Goal: Task Accomplishment & Management: Manage account settings

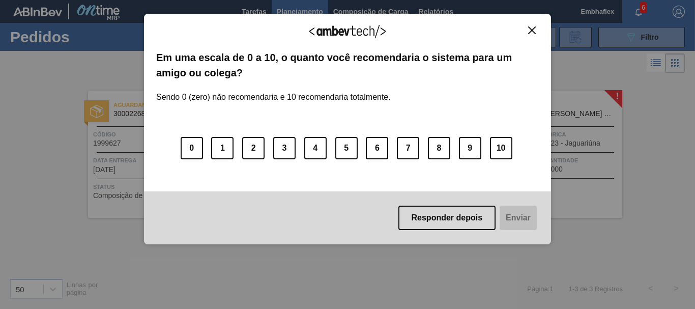
click at [534, 30] on img "Close" at bounding box center [532, 30] width 8 height 8
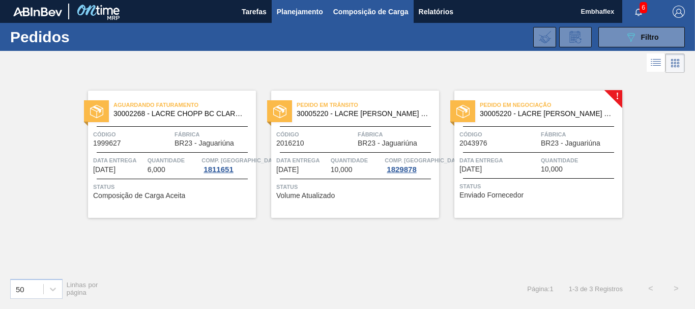
click at [362, 17] on span "Composição de Carga" at bounding box center [370, 12] width 75 height 12
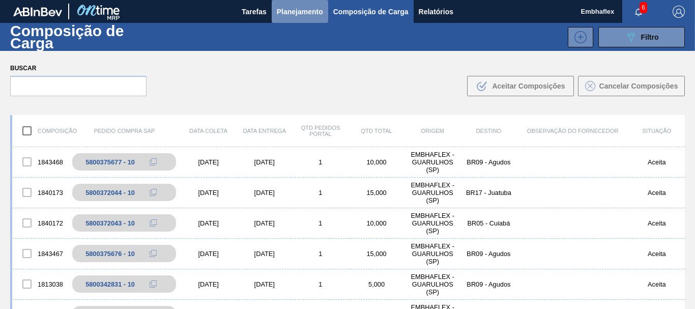
click at [289, 14] on span "Planejamento" at bounding box center [300, 12] width 46 height 12
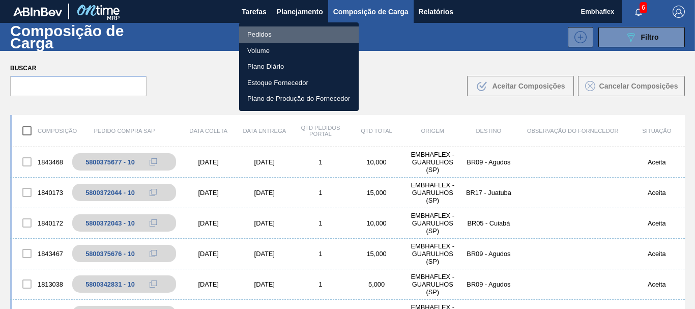
click at [269, 33] on li "Pedidos" at bounding box center [299, 34] width 120 height 16
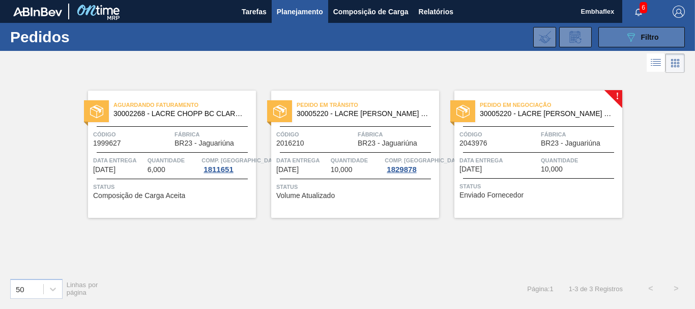
click at [609, 40] on button "089F7B8B-B2A5-4AFE-B5C0-19BA573D28AC Filtro" at bounding box center [641, 37] width 86 height 20
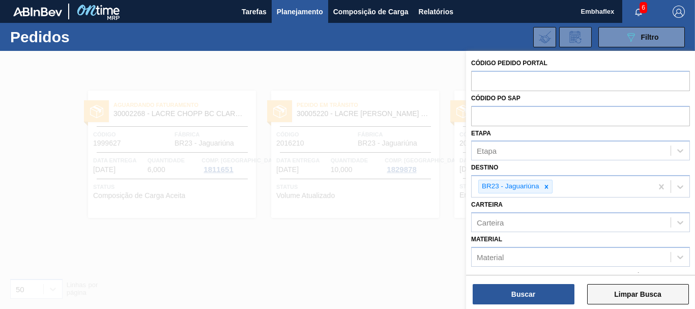
click at [603, 296] on button "Limpar Busca" at bounding box center [638, 294] width 102 height 20
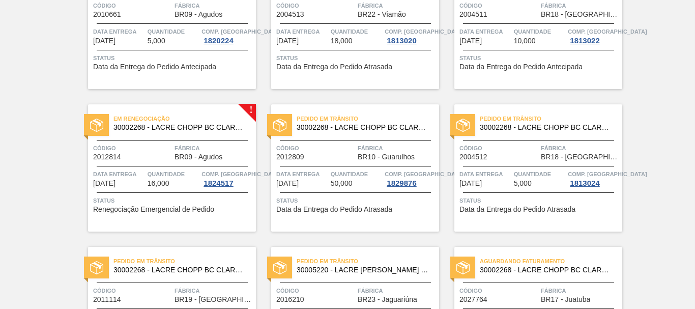
scroll to position [455, 0]
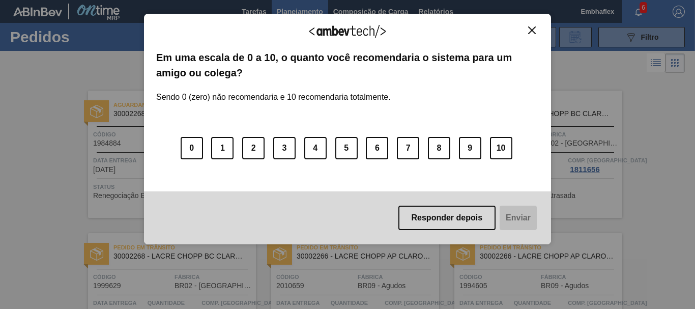
click at [535, 33] on img "Close" at bounding box center [532, 30] width 8 height 8
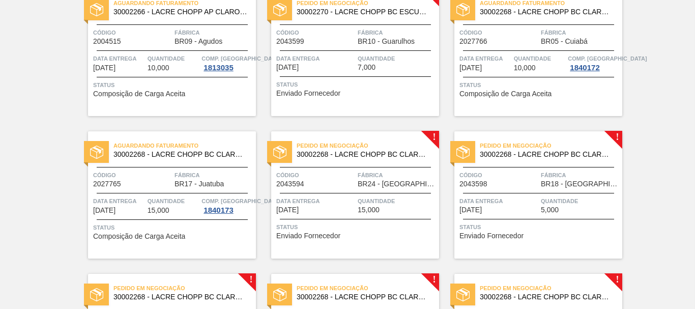
scroll to position [1079, 0]
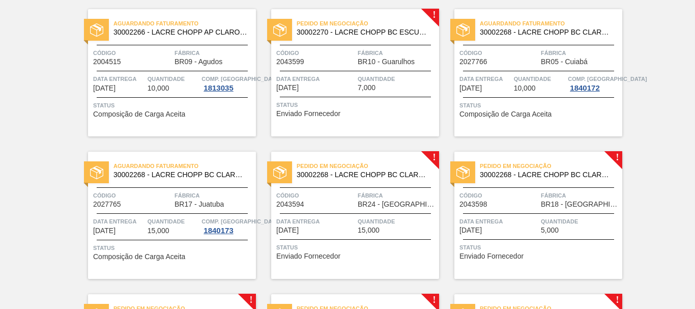
click at [387, 86] on div "Quantidade 7,000" at bounding box center [397, 83] width 79 height 18
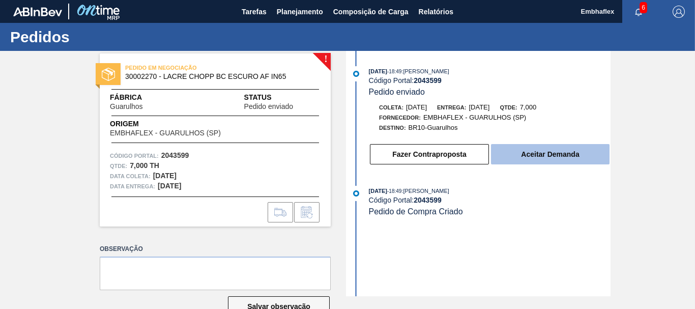
click at [509, 148] on button "Aceitar Demanda" at bounding box center [550, 154] width 119 height 20
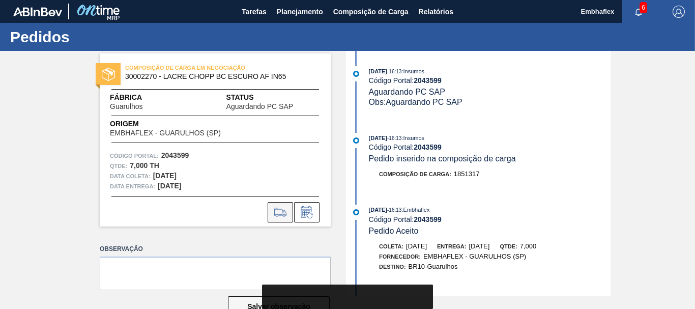
click at [287, 213] on icon at bounding box center [280, 212] width 16 height 12
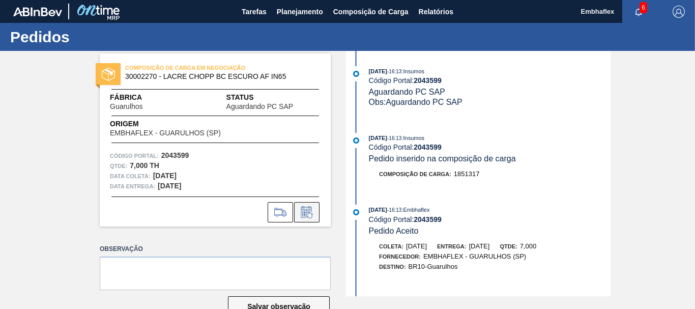
click at [307, 208] on icon at bounding box center [307, 212] width 16 height 12
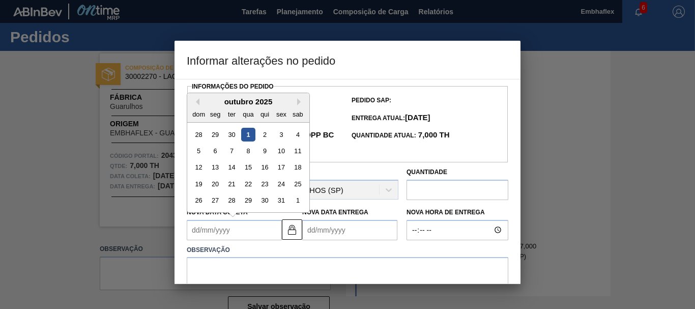
click at [231, 229] on Coleta2043599 "Nova Data Coleta" at bounding box center [234, 230] width 95 height 20
click at [264, 201] on div "30" at bounding box center [265, 200] width 14 height 14
type Coleta2043599 "[DATE]"
type Entrega2043599 "[DATE]"
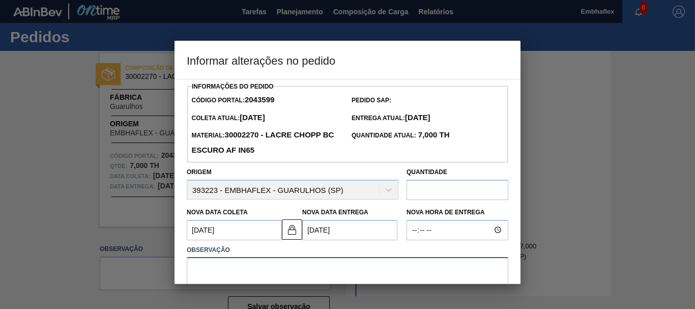
click at [434, 267] on textarea at bounding box center [348, 274] width 322 height 34
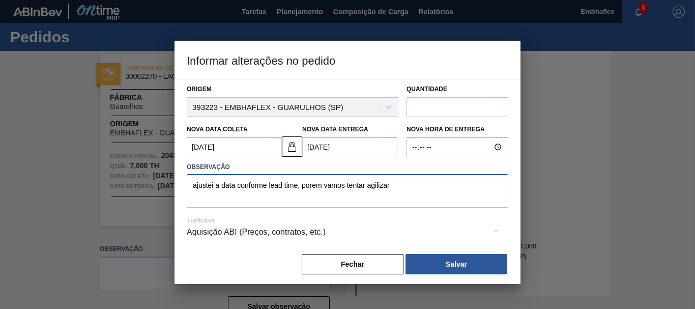
scroll to position [89, 0]
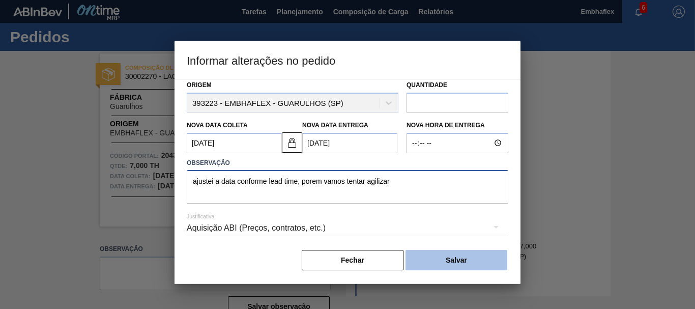
type textarea "ajustei a data conforme lead time, porem vamos tentar agilizar"
click at [462, 262] on button "Salvar" at bounding box center [457, 260] width 102 height 20
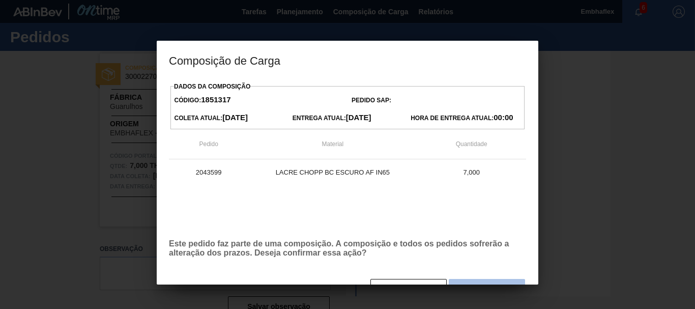
click at [474, 281] on button "Sim" at bounding box center [487, 289] width 76 height 20
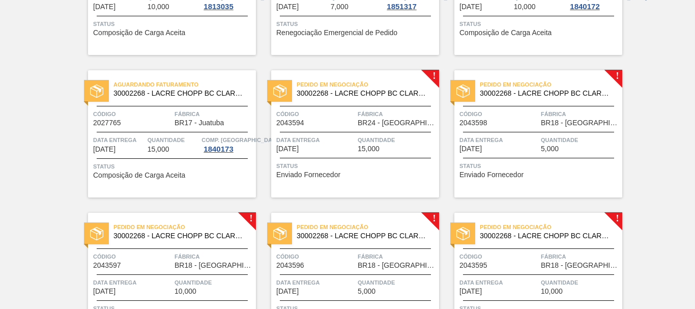
scroll to position [1180, 0]
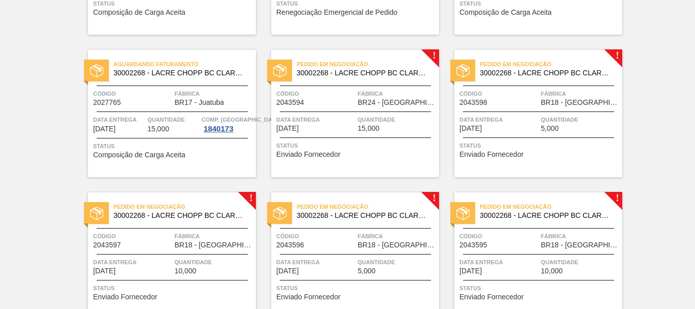
click at [431, 128] on div "Quantidade 15,000" at bounding box center [397, 123] width 79 height 18
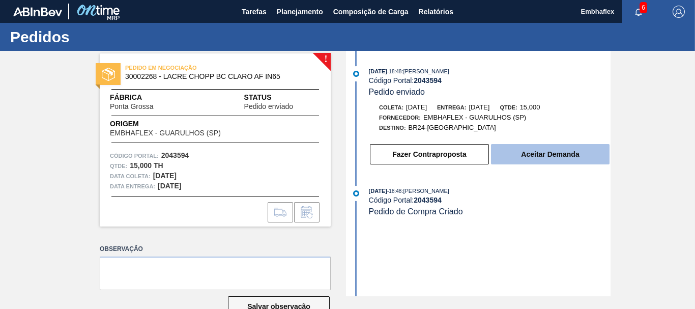
click at [517, 150] on button "Aceitar Demanda" at bounding box center [550, 154] width 119 height 20
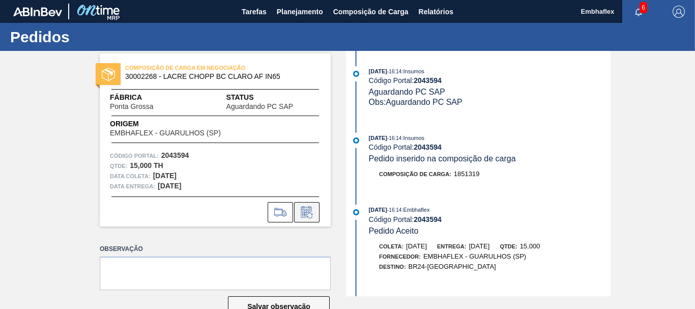
click at [310, 213] on icon at bounding box center [310, 216] width 6 height 6
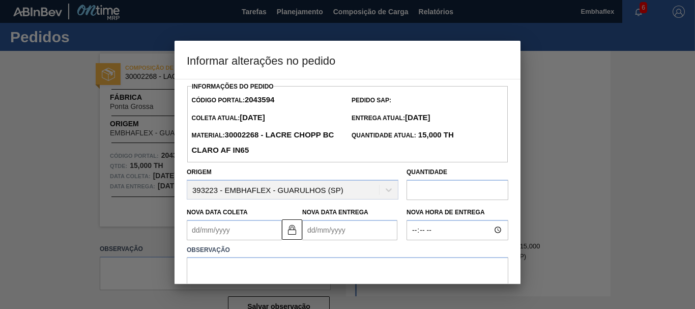
click at [243, 228] on Coleta2043594 "Nova Data Coleta" at bounding box center [234, 230] width 95 height 20
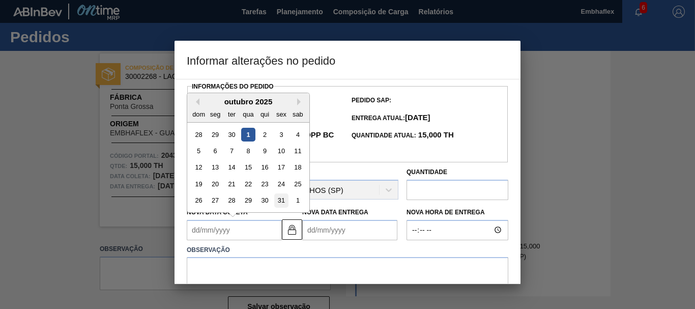
click at [274, 202] on div "31" at bounding box center [281, 200] width 14 height 14
type Coleta2043594 "[DATE]"
type Entrega2043594 "[DATE]"
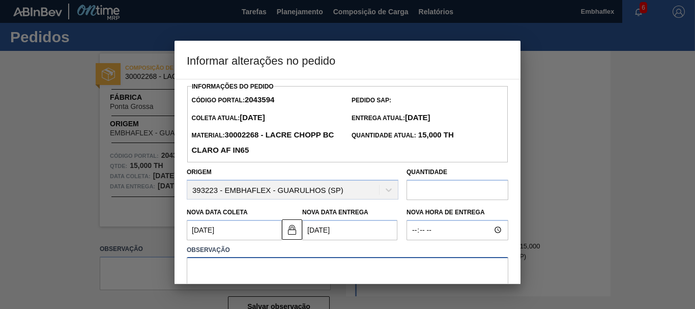
click at [250, 272] on textarea at bounding box center [348, 274] width 322 height 34
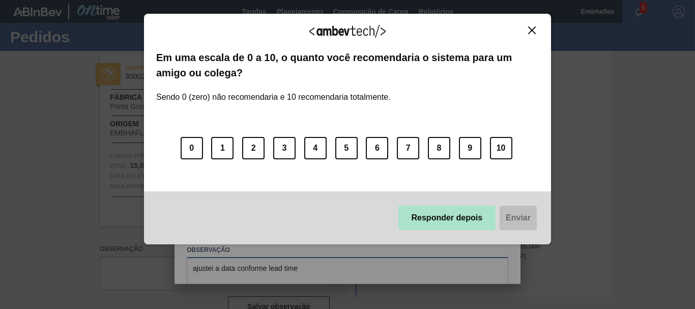
type textarea "ajustei a data conforme lead time"
click at [417, 219] on button "Responder depois" at bounding box center [447, 218] width 98 height 24
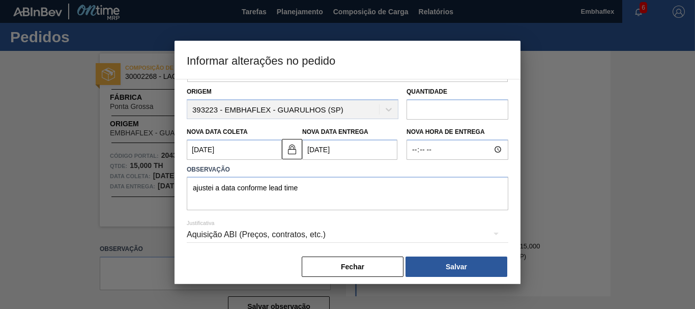
scroll to position [84, 0]
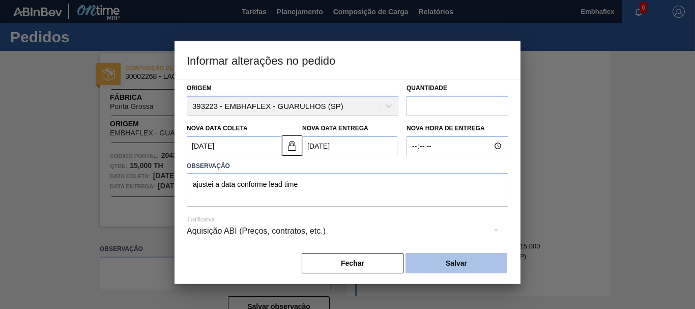
click at [475, 269] on button "Salvar" at bounding box center [457, 263] width 102 height 20
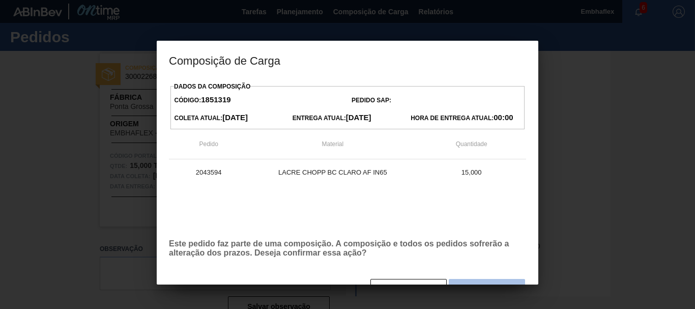
click at [476, 280] on button "Sim" at bounding box center [487, 289] width 76 height 20
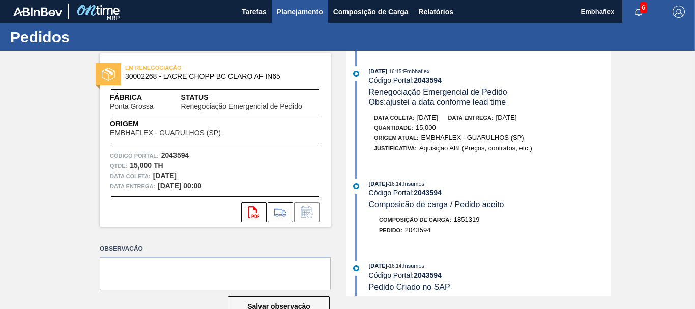
click at [291, 18] on button "Planejamento" at bounding box center [300, 11] width 56 height 23
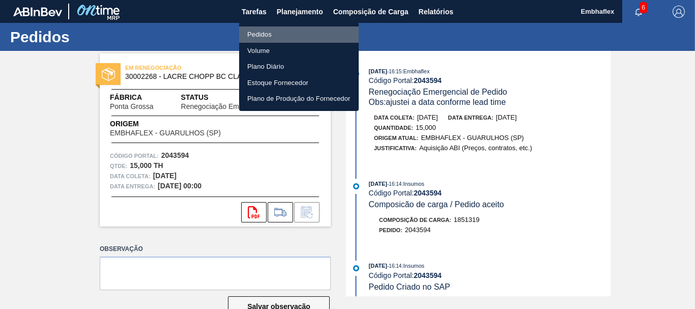
click at [282, 31] on li "Pedidos" at bounding box center [299, 34] width 120 height 16
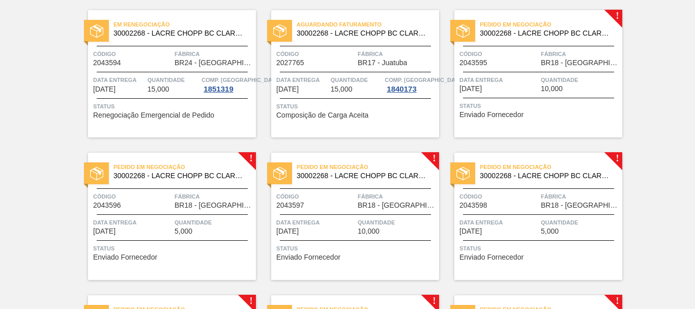
scroll to position [1221, 0]
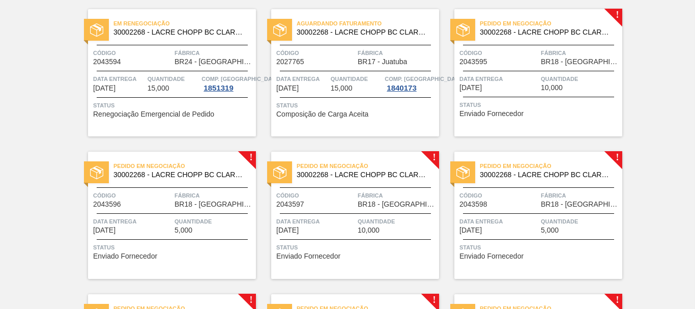
click at [512, 92] on div "Pedido em Negociação 30002268 - LACRE CHOPP BC CLARO AF IN65 Código 2043595 Fáb…" at bounding box center [538, 72] width 168 height 127
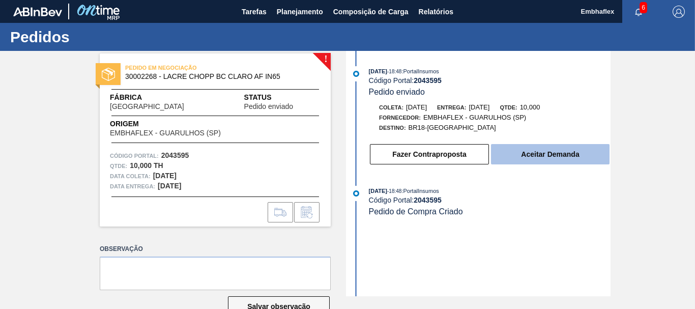
click at [520, 156] on button "Aceitar Demanda" at bounding box center [550, 154] width 119 height 20
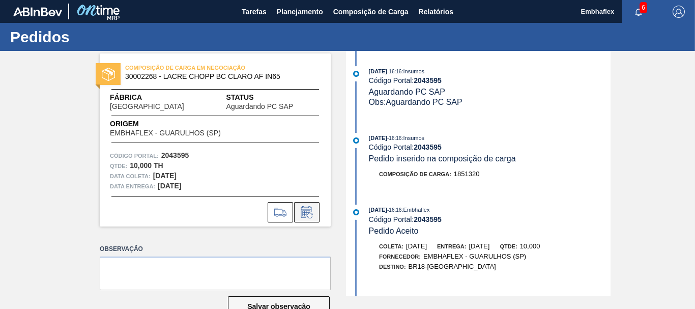
click at [310, 209] on icon at bounding box center [306, 212] width 11 height 12
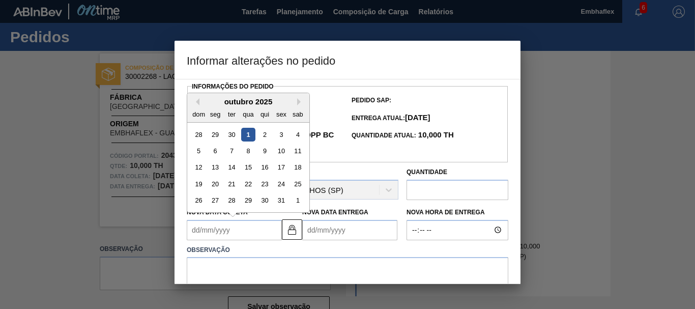
click at [244, 230] on Coleta2043595 "Nova Data Coleta" at bounding box center [234, 230] width 95 height 20
click at [265, 204] on div "30" at bounding box center [265, 200] width 14 height 14
type Coleta2043595 "[DATE]"
type Entrega2043595 "[DATE]"
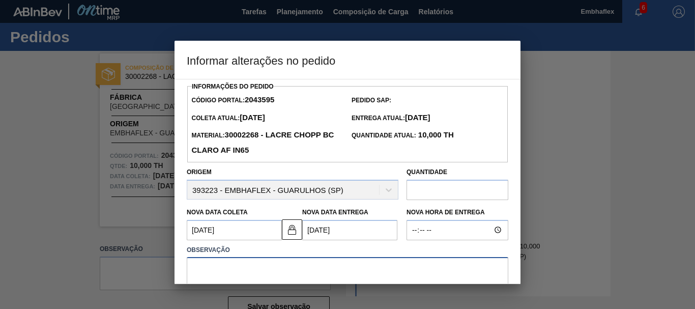
click at [272, 265] on textarea at bounding box center [348, 274] width 322 height 34
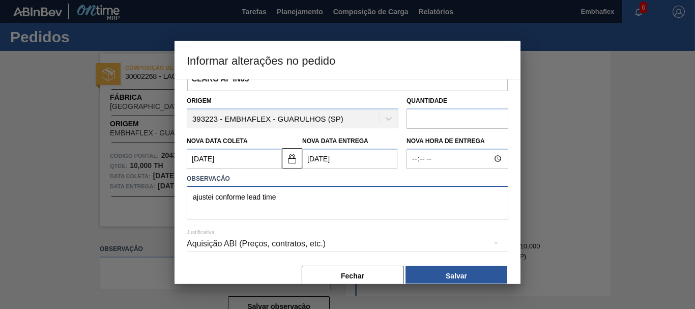
scroll to position [72, 0]
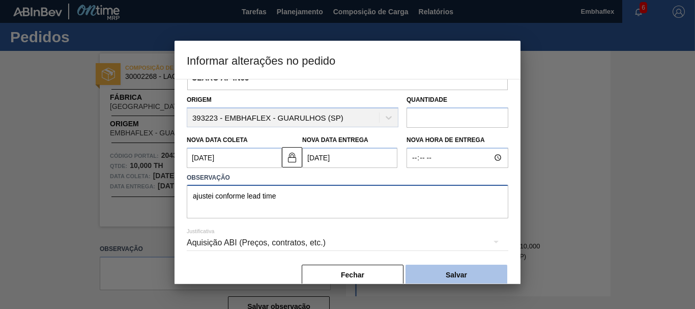
type textarea "ajustei conforme lead time"
click at [457, 273] on button "Salvar" at bounding box center [457, 275] width 102 height 20
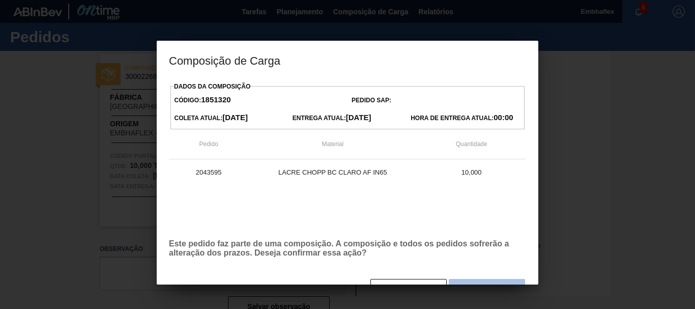
click at [459, 280] on button "Sim" at bounding box center [487, 289] width 76 height 20
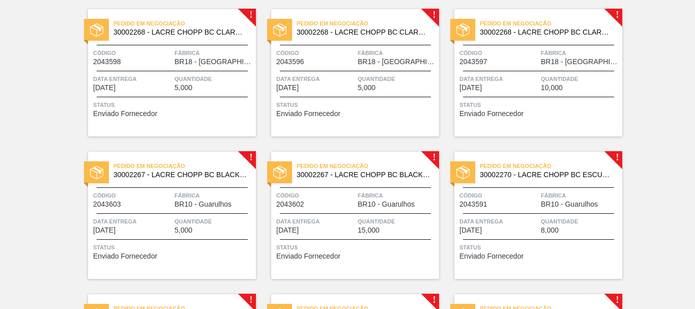
scroll to position [1384, 0]
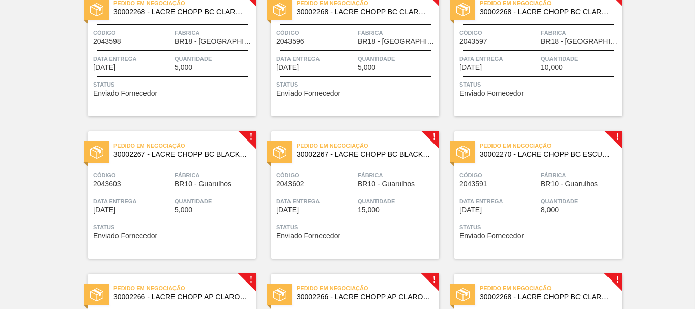
click at [197, 60] on span "Quantidade" at bounding box center [214, 58] width 79 height 10
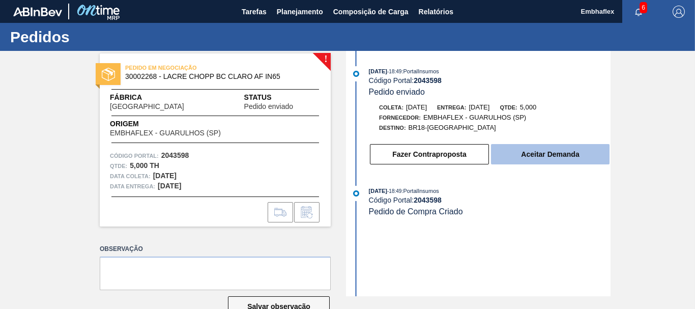
click at [522, 158] on button "Aceitar Demanda" at bounding box center [550, 154] width 119 height 20
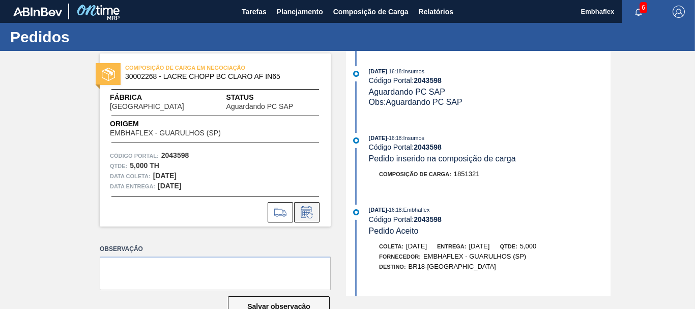
click at [310, 207] on icon at bounding box center [307, 212] width 16 height 12
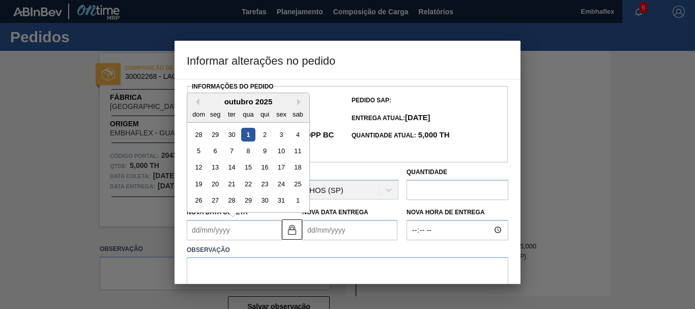
click at [257, 240] on Coleta2043598 "Nova Data Coleta" at bounding box center [234, 230] width 95 height 20
click at [279, 206] on div "31" at bounding box center [281, 200] width 14 height 14
type Coleta2043598 "[DATE]"
type Entrega2043598 "[DATE]"
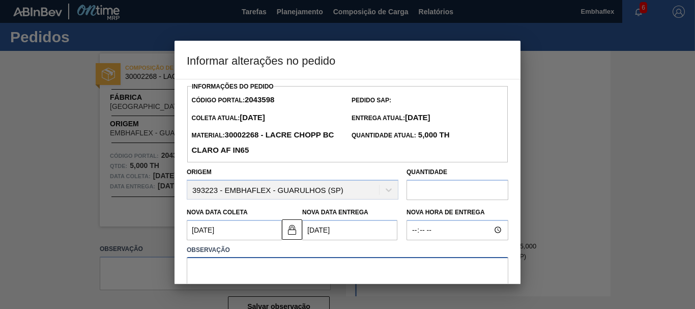
click at [244, 269] on textarea at bounding box center [348, 274] width 322 height 34
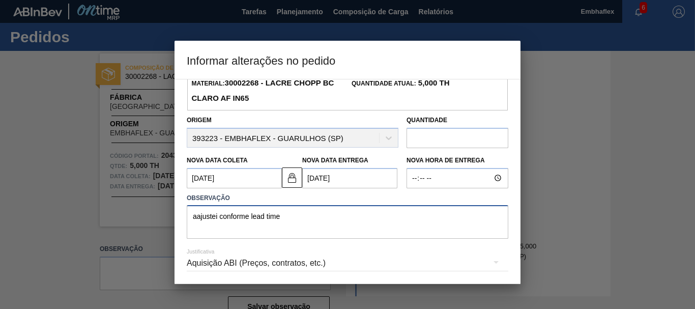
scroll to position [56, 0]
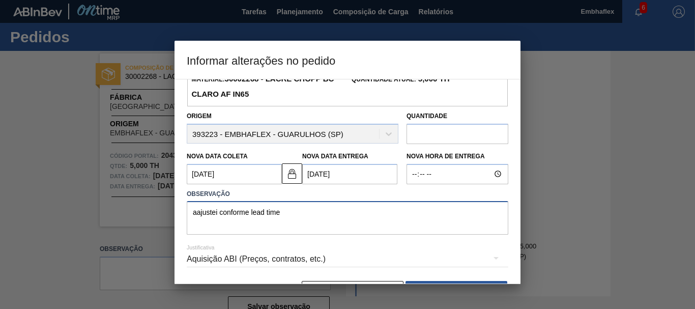
type textarea "aajustei conforme lead time"
click at [494, 282] on div "[PERSON_NAME]" at bounding box center [348, 291] width 322 height 22
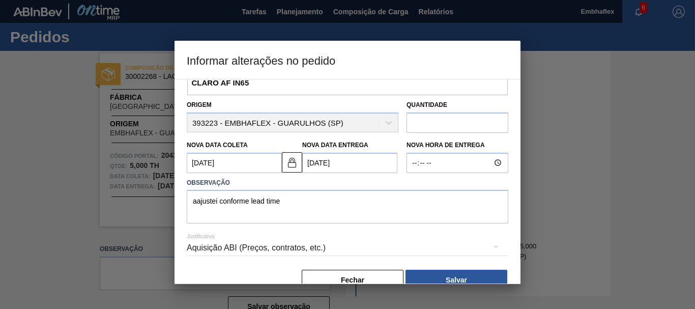
scroll to position [77, 0]
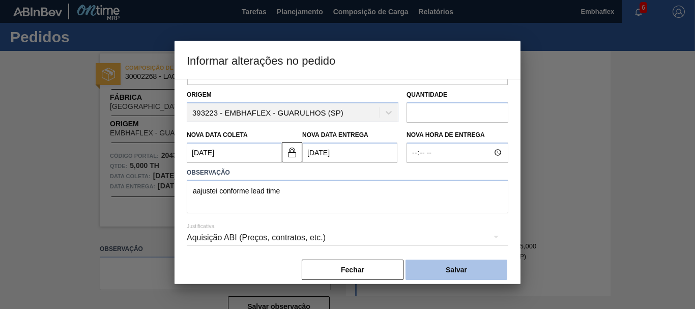
click at [480, 266] on button "Salvar" at bounding box center [457, 269] width 102 height 20
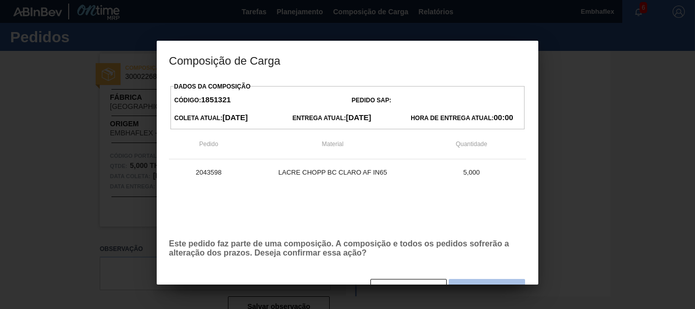
click at [475, 283] on button "Sim" at bounding box center [487, 289] width 76 height 20
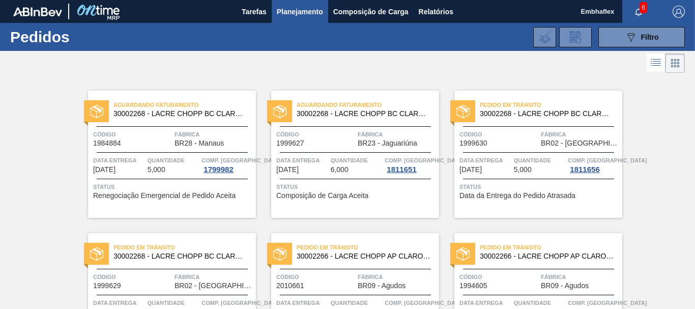
click at [271, 67] on div at bounding box center [347, 63] width 695 height 24
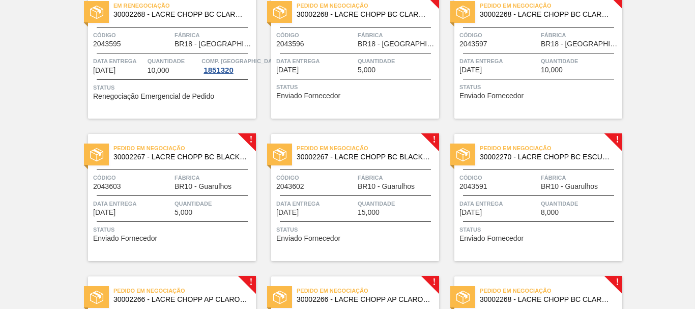
scroll to position [1384, 0]
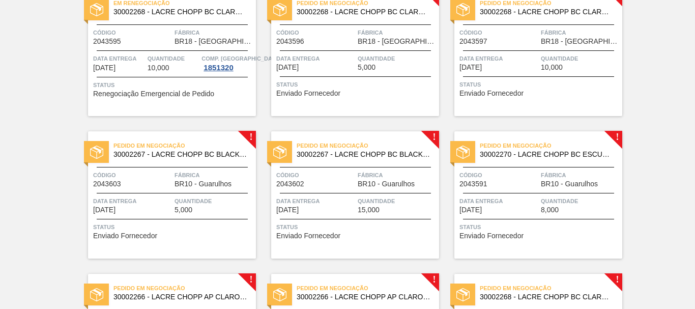
click at [414, 101] on div "Pedido em Negociação 30002268 - LACRE CHOPP BC CLARO AF IN65 Código 2043596 Fáb…" at bounding box center [355, 52] width 168 height 127
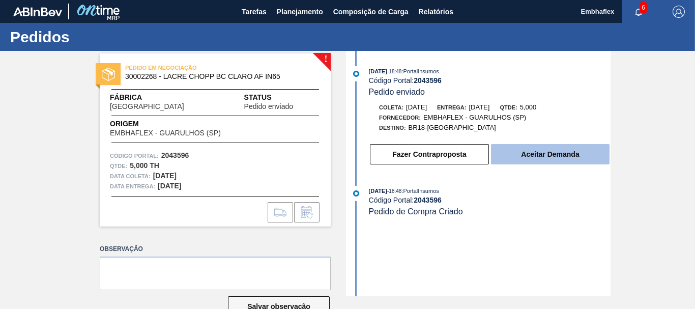
click at [544, 155] on button "Aceitar Demanda" at bounding box center [550, 154] width 119 height 20
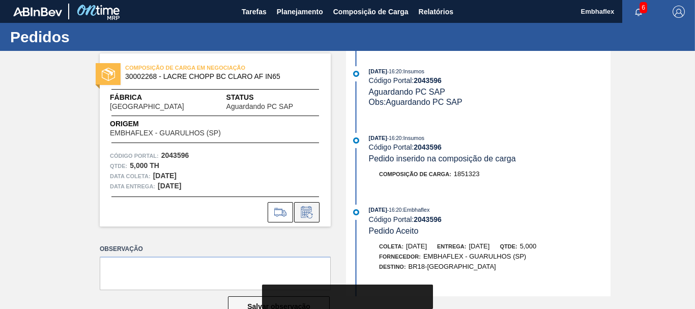
click at [314, 212] on button at bounding box center [306, 212] width 25 height 20
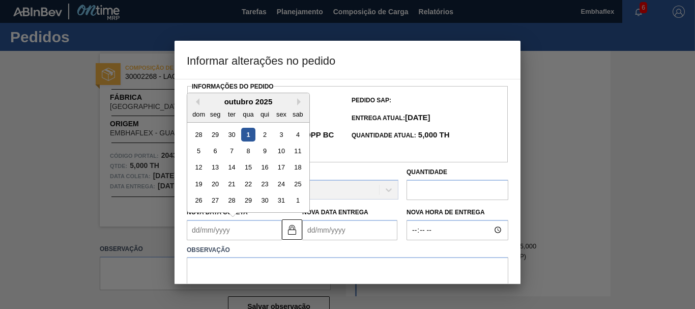
click at [247, 235] on Coleta2043596 "Nova Data Coleta" at bounding box center [234, 230] width 95 height 20
click at [269, 200] on div "30" at bounding box center [265, 200] width 14 height 14
type Coleta2043596 "[DATE]"
type Entrega2043596 "[DATE]"
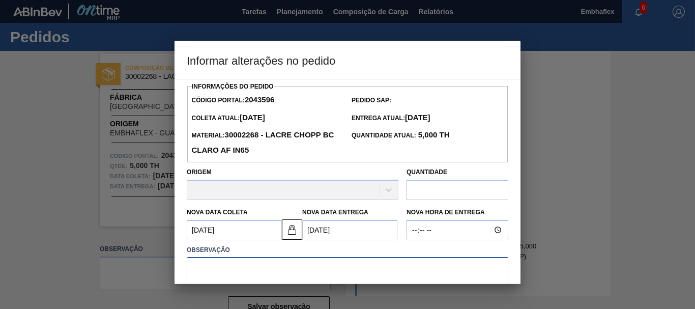
click at [254, 269] on textarea at bounding box center [348, 274] width 322 height 34
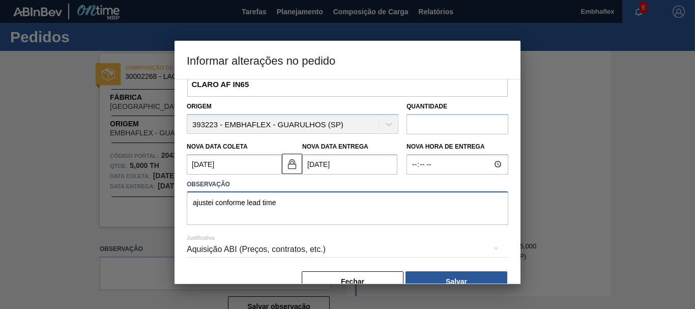
scroll to position [69, 0]
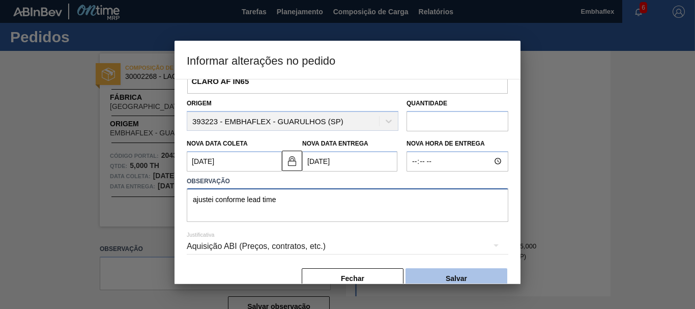
type textarea "ajustei conforme lead time"
click at [476, 276] on button "Salvar" at bounding box center [457, 278] width 102 height 20
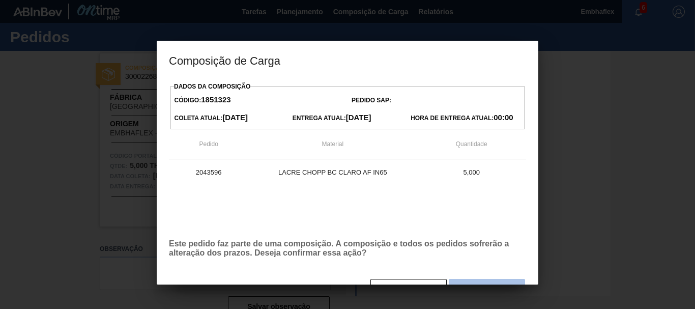
click at [479, 281] on button "Sim" at bounding box center [487, 289] width 76 height 20
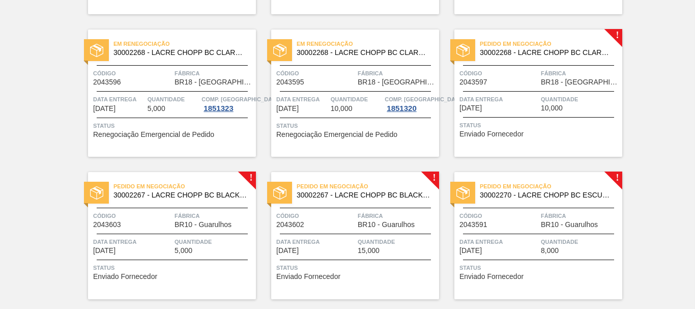
scroll to position [1364, 0]
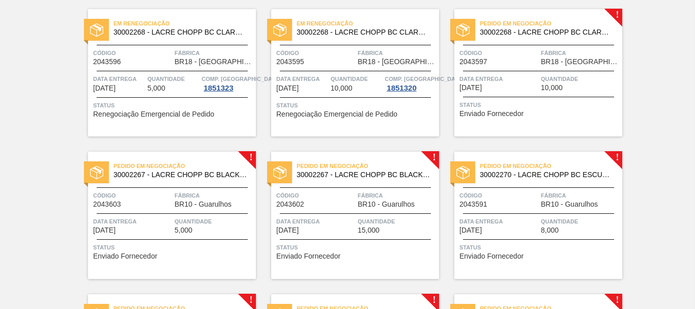
click at [604, 109] on span "Status" at bounding box center [539, 105] width 160 height 10
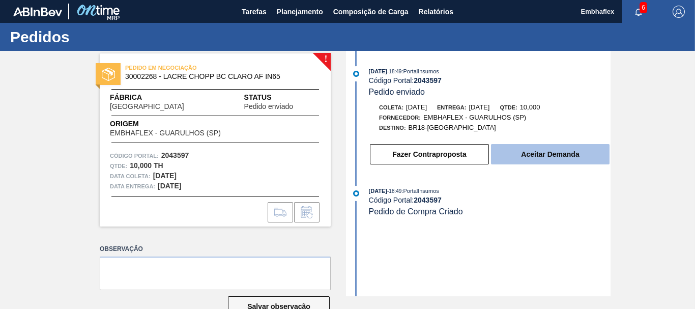
click at [578, 151] on button "Aceitar Demanda" at bounding box center [550, 154] width 119 height 20
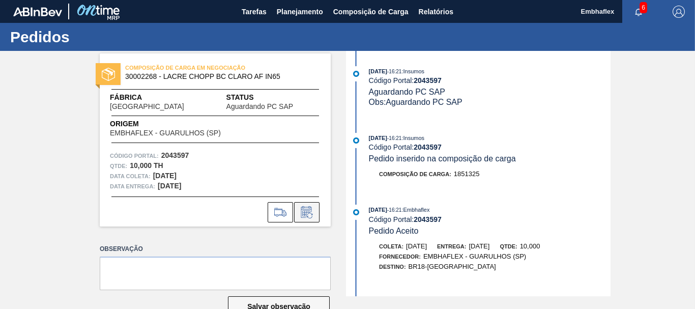
click at [312, 213] on icon at bounding box center [307, 212] width 16 height 12
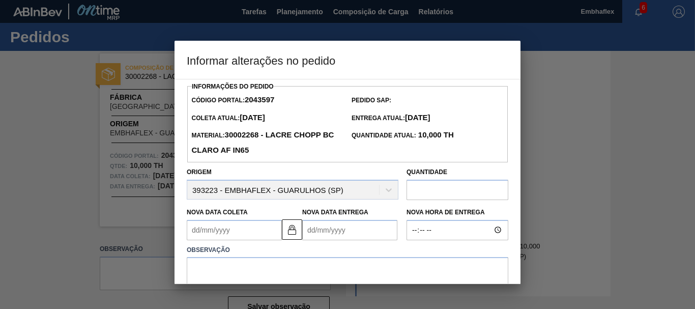
click at [246, 242] on div "Observação" at bounding box center [348, 265] width 330 height 51
click at [247, 231] on Coleta2043597 "Nova Data Coleta" at bounding box center [234, 230] width 95 height 20
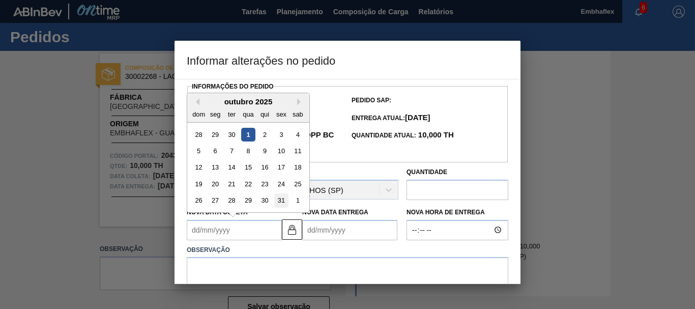
click at [282, 199] on div "31" at bounding box center [281, 200] width 14 height 14
type Coleta2043597 "[DATE]"
type Entrega2043597 "[DATE]"
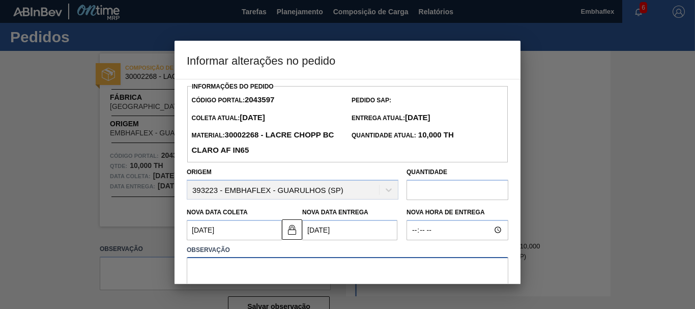
click at [256, 266] on textarea at bounding box center [348, 274] width 322 height 34
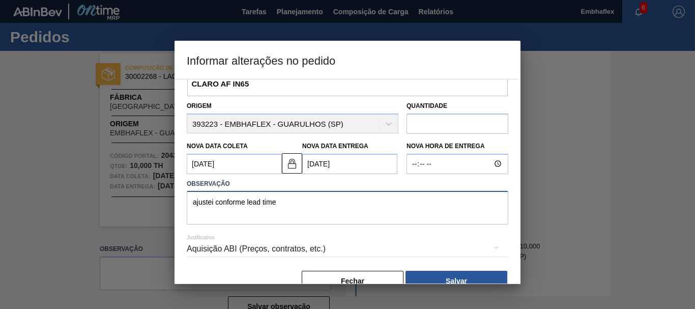
scroll to position [69, 0]
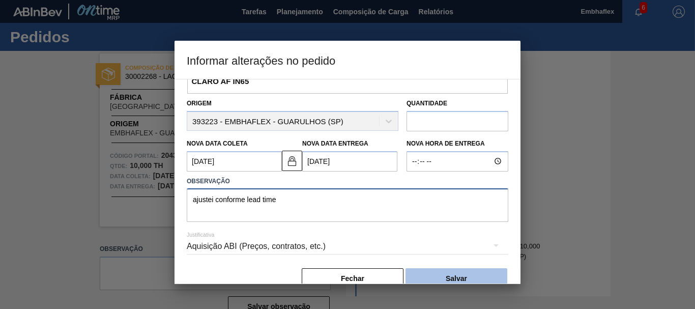
type textarea "ajustei conforme lead time"
click at [456, 273] on button "Salvar" at bounding box center [457, 278] width 102 height 20
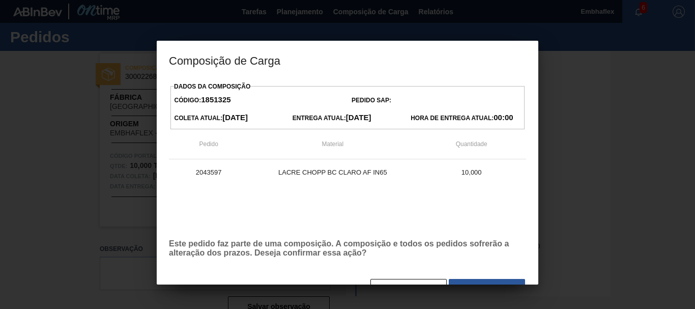
click at [493, 278] on div "Dados da Composição Código: 1851325 Pedido SAP: Coleta Atual: [DATE] Entrega At…" at bounding box center [347, 189] width 357 height 221
click at [493, 284] on div at bounding box center [347, 154] width 695 height 309
click at [491, 281] on button "Sim" at bounding box center [487, 289] width 76 height 20
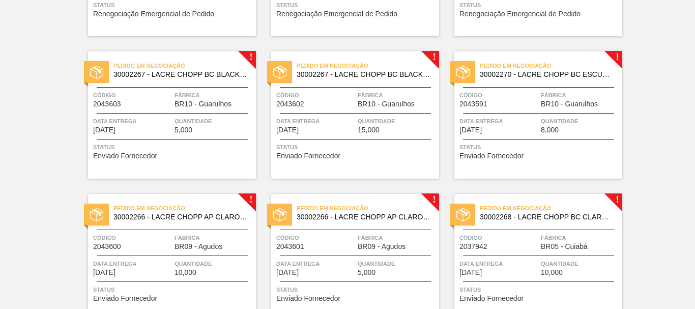
scroll to position [1465, 0]
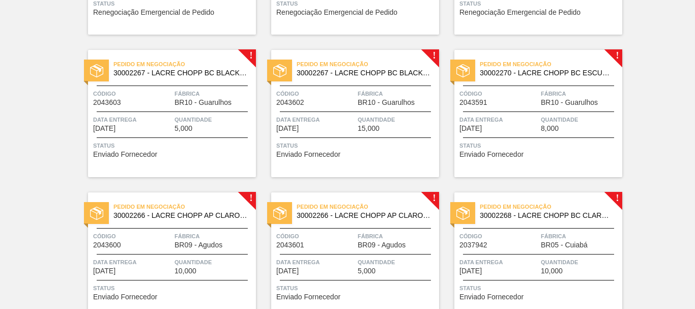
click at [123, 168] on div "Pedido em Negociação 30002267 - LACRE CHOPP BC BLACK AF IN65 Código 2043603 Fáb…" at bounding box center [172, 113] width 168 height 127
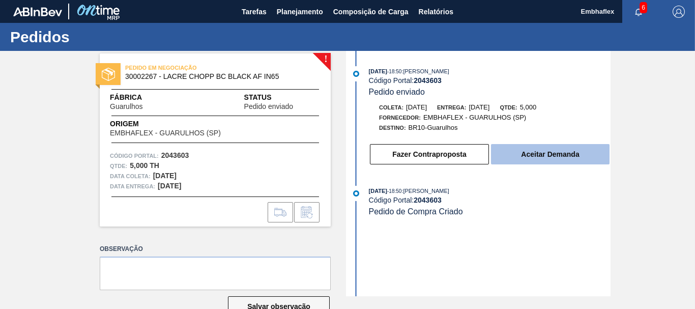
click at [540, 158] on button "Aceitar Demanda" at bounding box center [550, 154] width 119 height 20
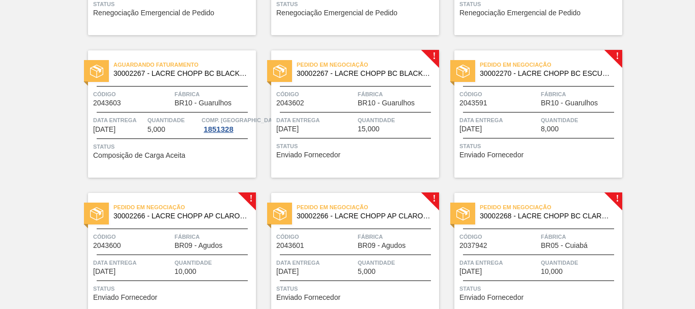
scroll to position [1465, 0]
click at [341, 103] on div "Código 2043602" at bounding box center [315, 98] width 79 height 18
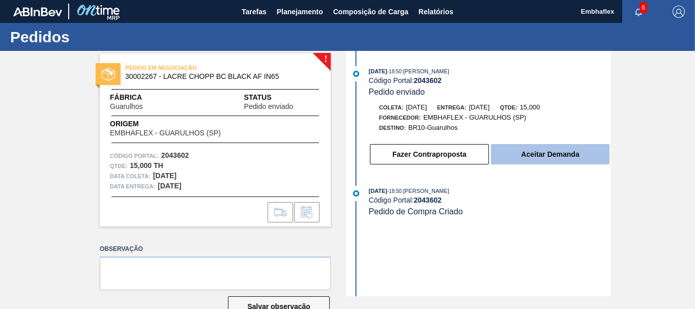
click at [539, 150] on button "Aceitar Demanda" at bounding box center [550, 154] width 119 height 20
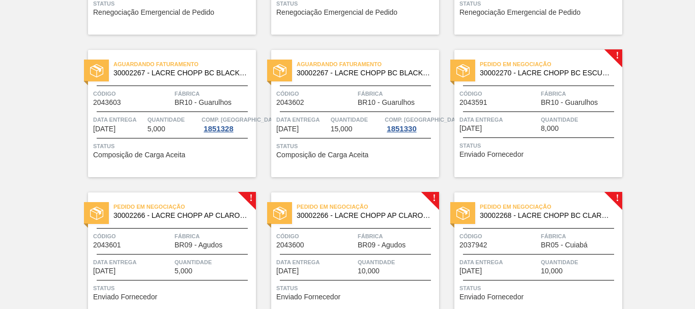
scroll to position [1486, 0]
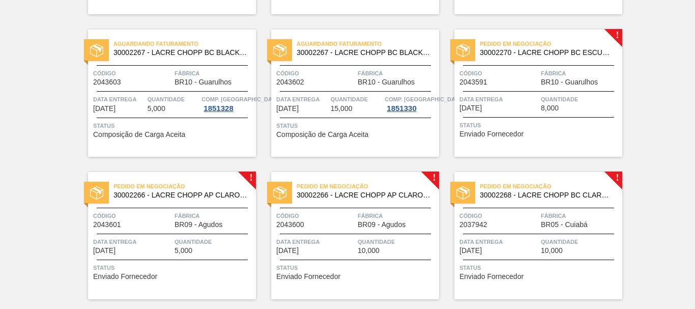
click at [506, 69] on span "Código" at bounding box center [498, 73] width 79 height 10
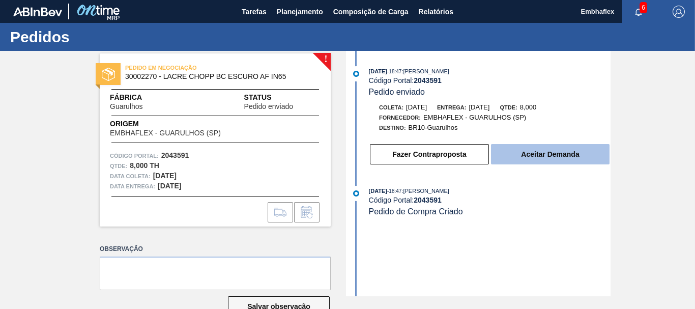
click at [533, 159] on button "Aceitar Demanda" at bounding box center [550, 154] width 119 height 20
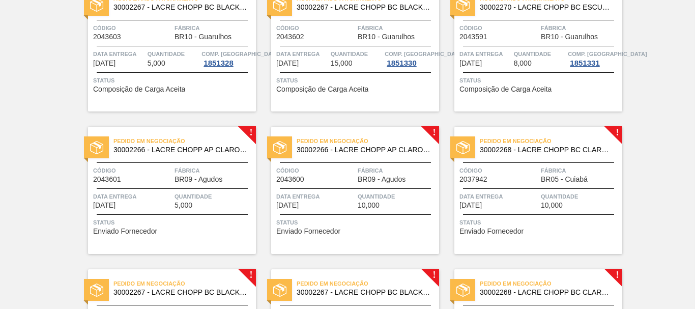
scroll to position [1554, 0]
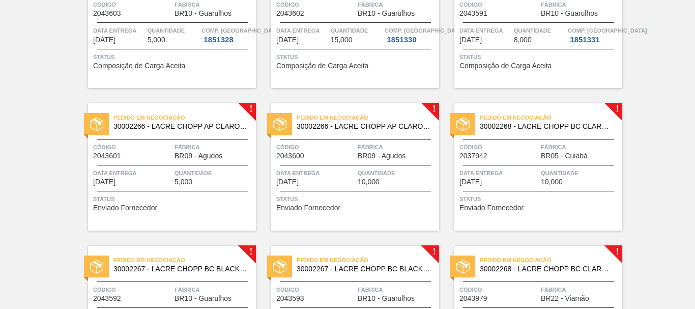
click at [184, 155] on span "BR09 - Agudos" at bounding box center [199, 156] width 48 height 8
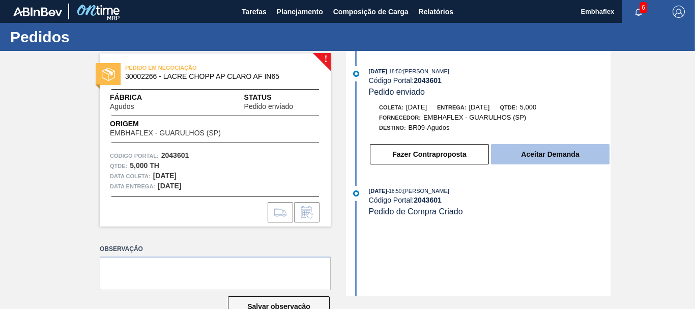
click at [524, 157] on button "Aceitar Demanda" at bounding box center [550, 154] width 119 height 20
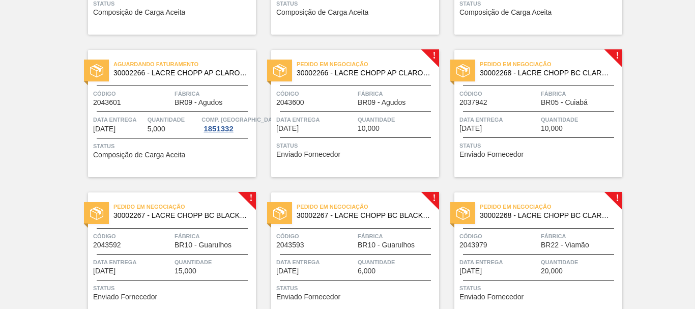
scroll to position [1628, 0]
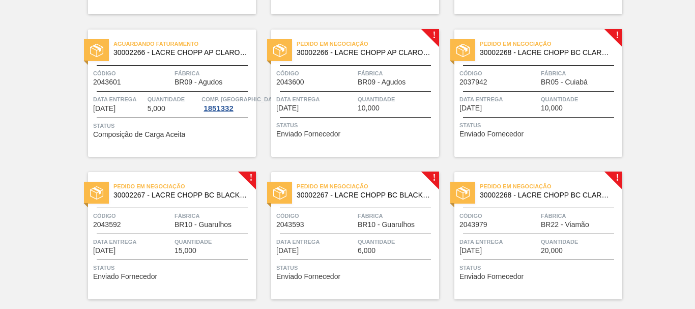
click at [370, 113] on div "Pedido em Negociação 30002266 - LACRE CHOPP AP CLARO AF IN65 Código 2043600 Fáb…" at bounding box center [355, 93] width 168 height 127
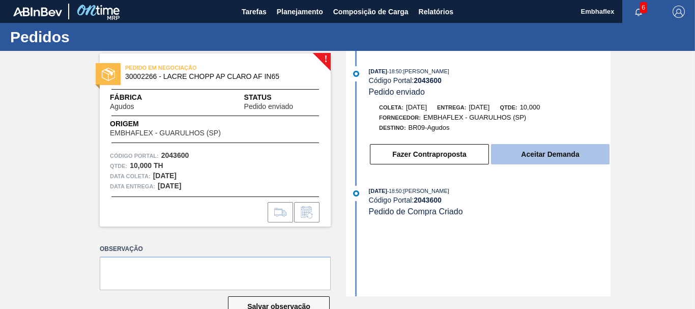
click at [529, 155] on button "Aceitar Demanda" at bounding box center [550, 154] width 119 height 20
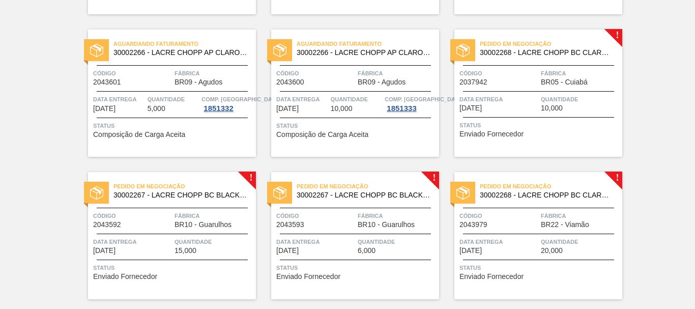
scroll to position [1648, 0]
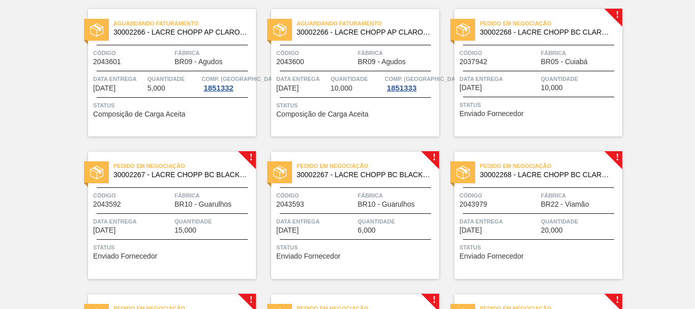
click at [525, 41] on div "Pedido em Negociação 30002268 - LACRE CHOPP BC CLARO AF IN65 Código 2037942 Fáb…" at bounding box center [538, 72] width 168 height 127
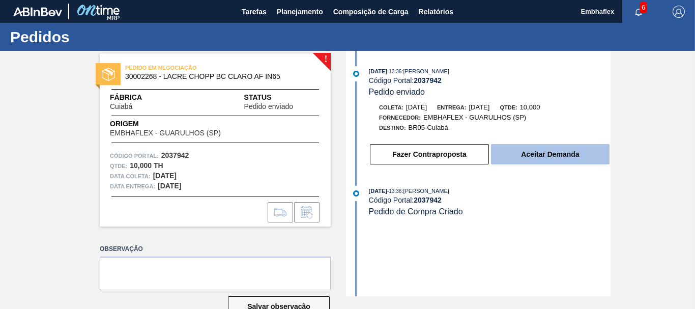
click at [533, 158] on button "Aceitar Demanda" at bounding box center [550, 154] width 119 height 20
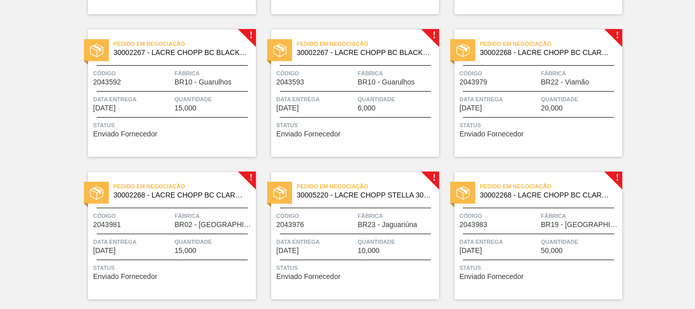
scroll to position [1791, 0]
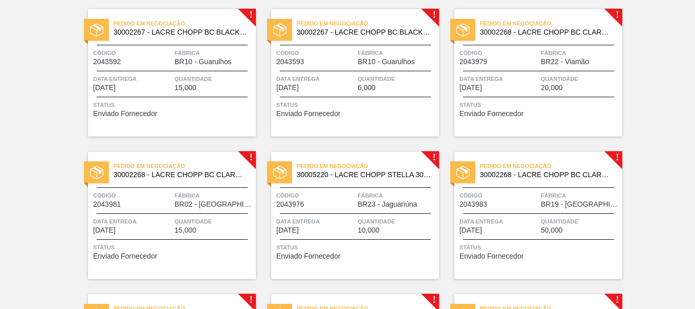
click at [172, 105] on span "Status" at bounding box center [173, 105] width 160 height 10
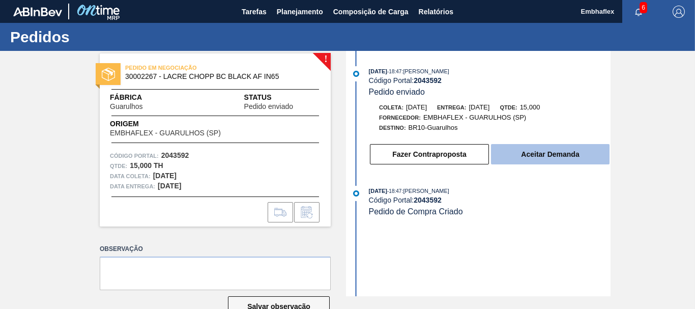
click at [529, 151] on button "Aceitar Demanda" at bounding box center [550, 154] width 119 height 20
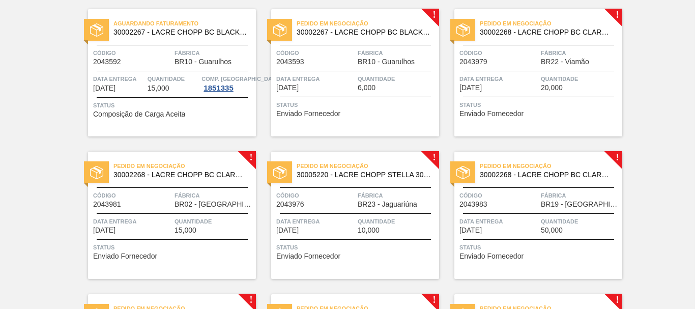
scroll to position [1811, 0]
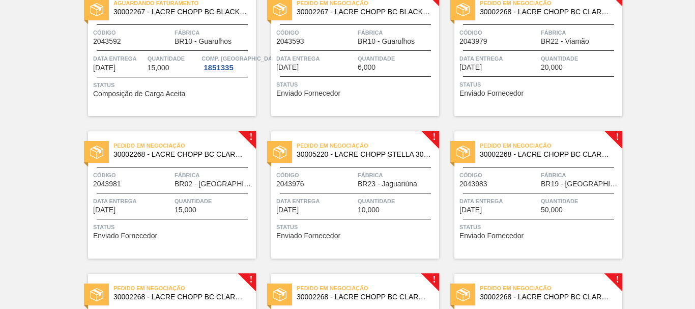
click at [351, 75] on div "Pedido em Negociação 30002267 - LACRE CHOPP BC BLACK AF IN65 Código 2043593 Fáb…" at bounding box center [355, 52] width 168 height 127
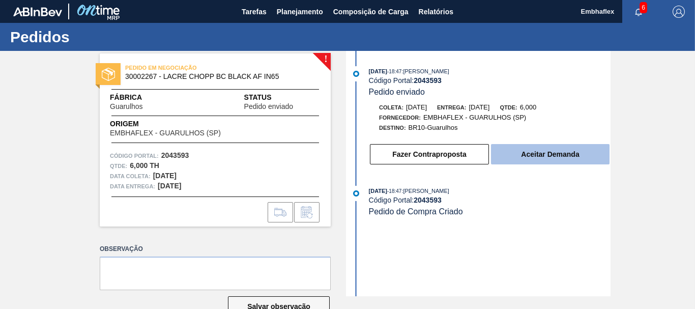
click at [509, 159] on button "Aceitar Demanda" at bounding box center [550, 154] width 119 height 20
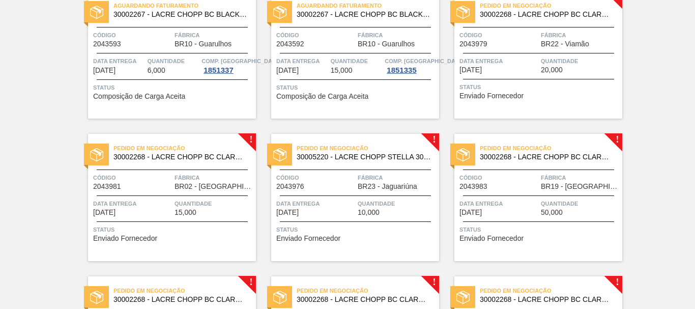
scroll to position [1811, 0]
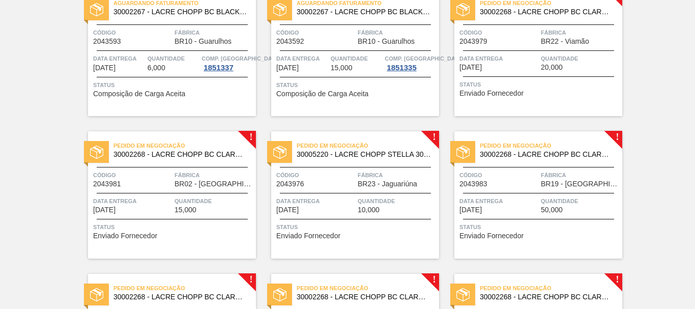
click at [481, 69] on span "[DATE]" at bounding box center [470, 68] width 22 height 8
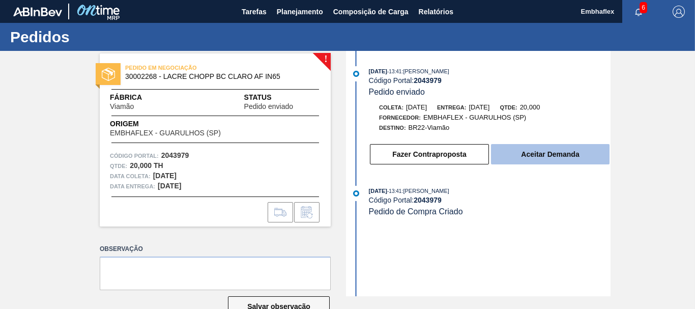
click at [562, 158] on button "Aceitar Demanda" at bounding box center [550, 154] width 119 height 20
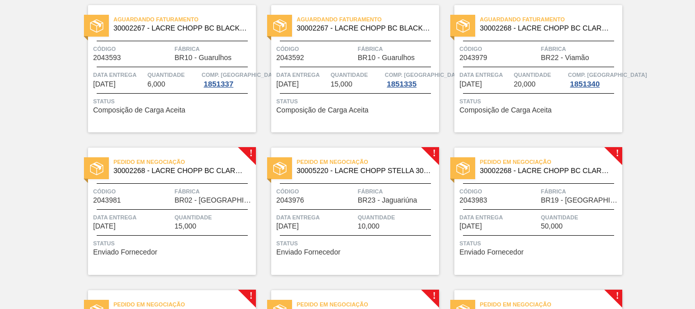
scroll to position [1799, 0]
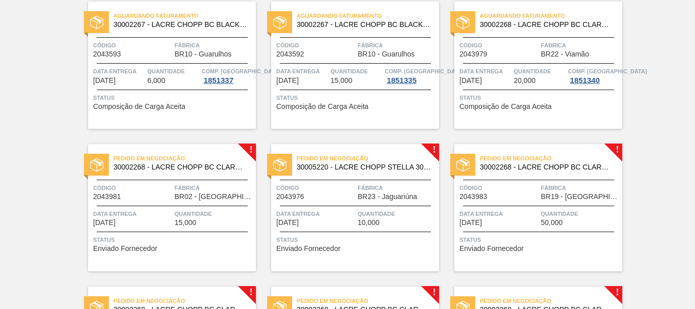
click at [224, 178] on div "Pedido em Negociação 30002268 - LACRE CHOPP BC CLARO AF IN65 Código 2043981 Fáb…" at bounding box center [172, 207] width 168 height 127
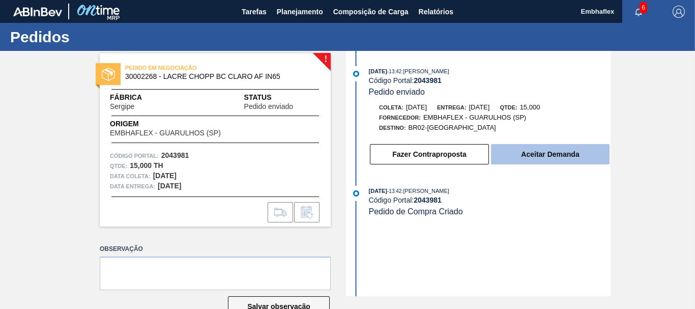
click at [574, 155] on button "Aceitar Demanda" at bounding box center [550, 154] width 119 height 20
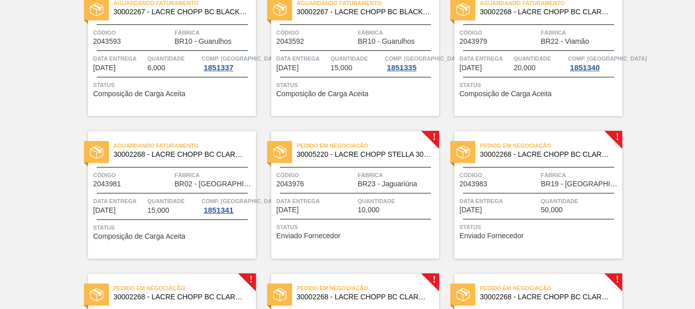
scroll to position [1832, 0]
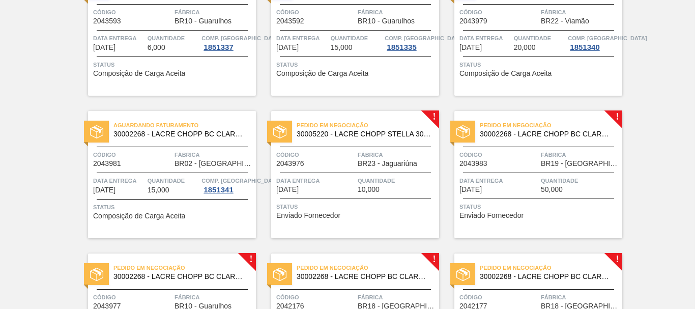
click at [382, 190] on div "Quantidade 10,000" at bounding box center [397, 185] width 79 height 18
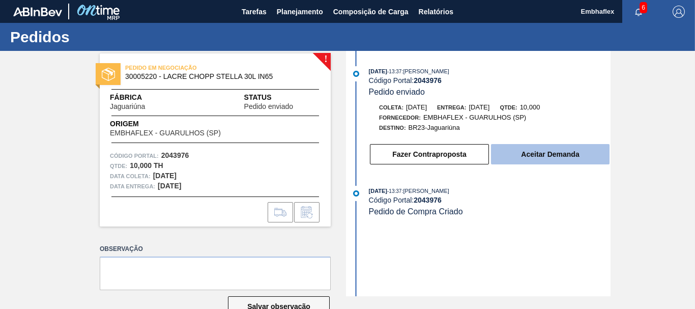
click at [522, 154] on button "Aceitar Demanda" at bounding box center [550, 154] width 119 height 20
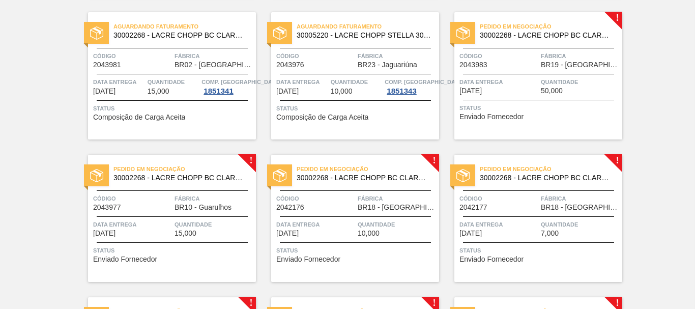
scroll to position [1933, 0]
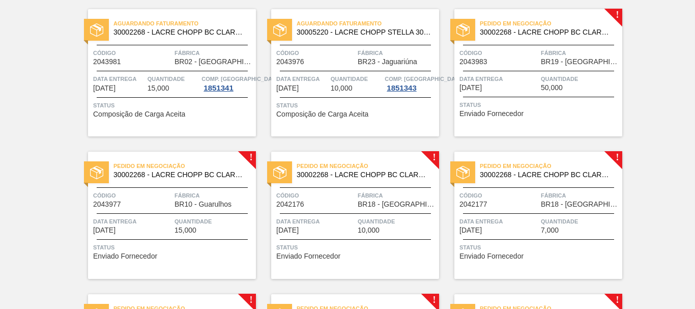
click at [500, 47] on div "Pedido em Negociação 30002268 - LACRE CHOPP BC CLARO AF IN65 Código 2043983 Fáb…" at bounding box center [538, 72] width 168 height 127
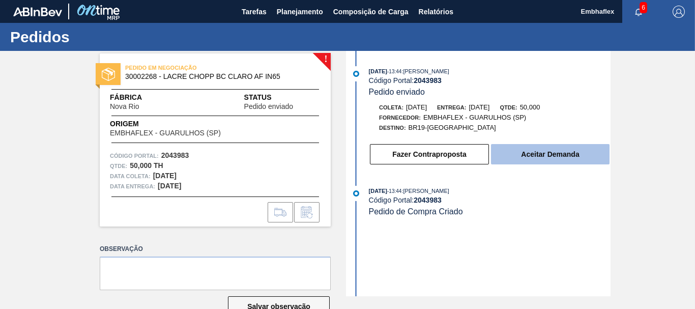
click at [520, 152] on button "Aceitar Demanda" at bounding box center [550, 154] width 119 height 20
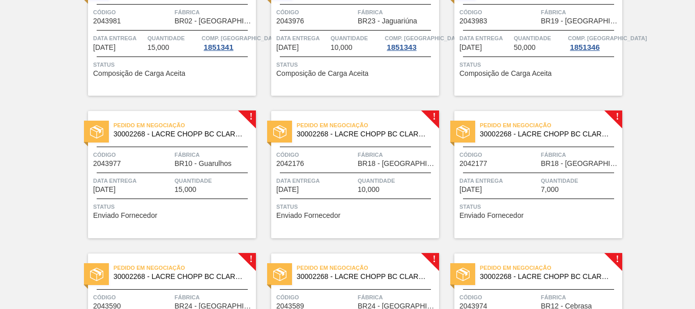
scroll to position [1994, 0]
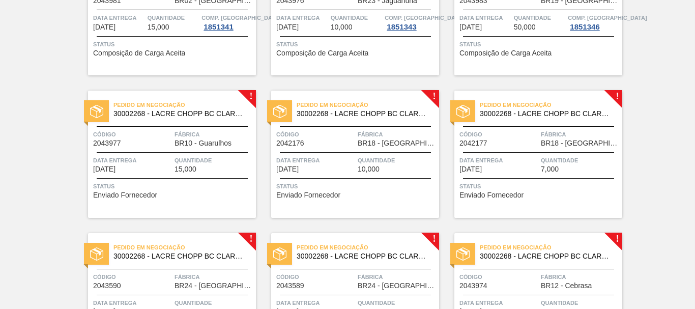
click at [211, 119] on div "Pedido em Negociação 30002268 - LACRE CHOPP BC CLARO AF IN65" at bounding box center [172, 109] width 168 height 23
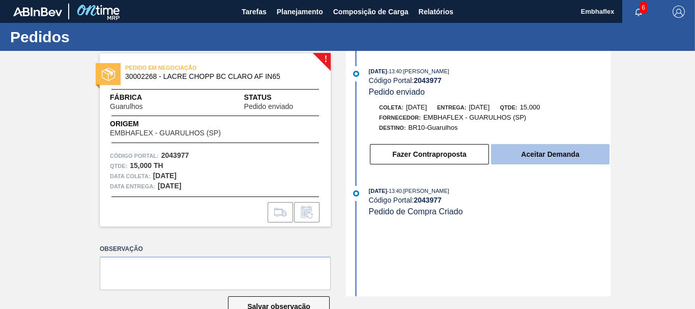
click at [522, 159] on button "Aceitar Demanda" at bounding box center [550, 154] width 119 height 20
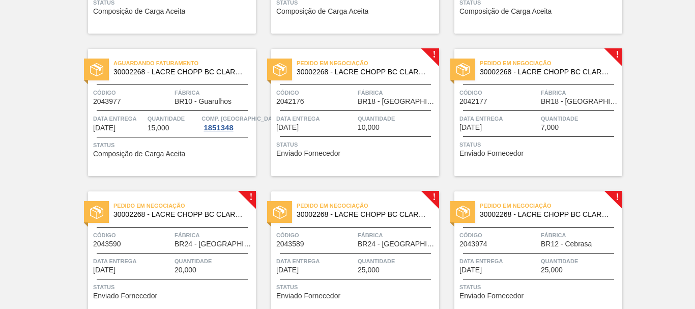
scroll to position [2035, 0]
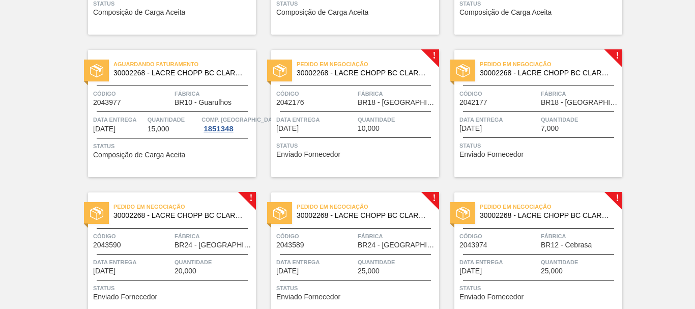
click at [343, 95] on span "Código" at bounding box center [315, 94] width 79 height 10
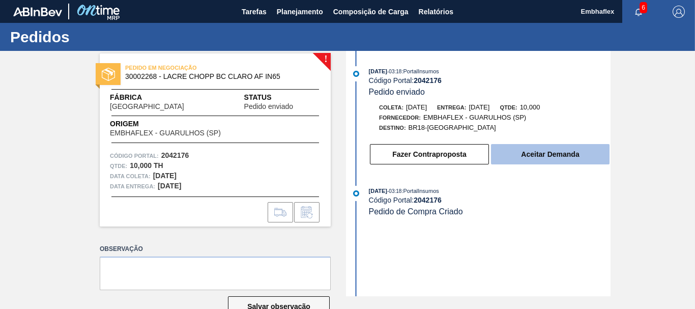
click at [526, 151] on button "Aceitar Demanda" at bounding box center [550, 154] width 119 height 20
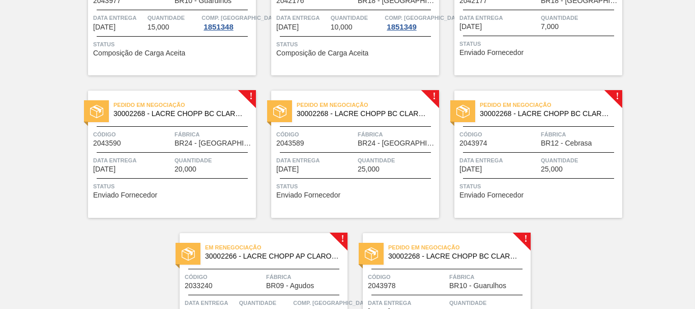
scroll to position [2117, 0]
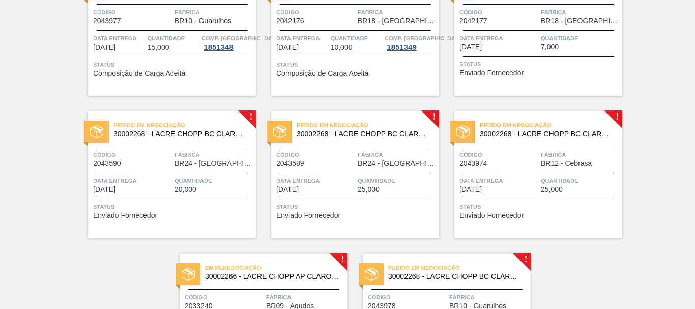
click at [472, 68] on span "Status" at bounding box center [539, 64] width 160 height 10
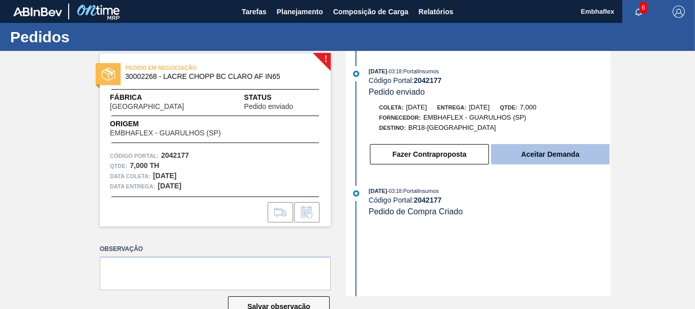
click at [523, 149] on button "Aceitar Demanda" at bounding box center [550, 154] width 119 height 20
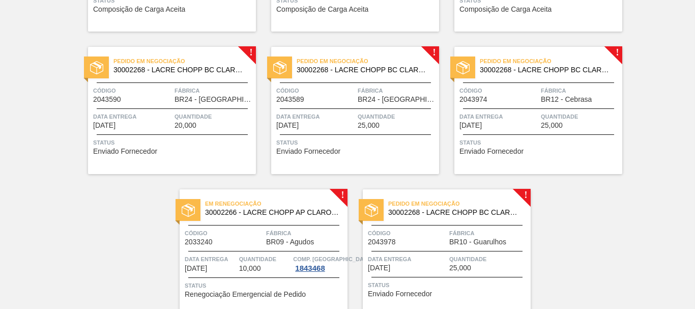
scroll to position [2198, 0]
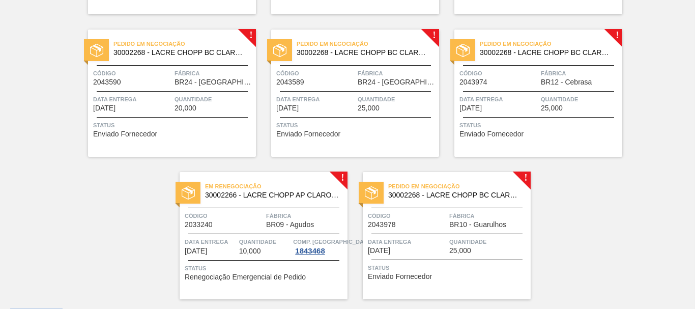
click at [156, 68] on span "Código" at bounding box center [132, 73] width 79 height 10
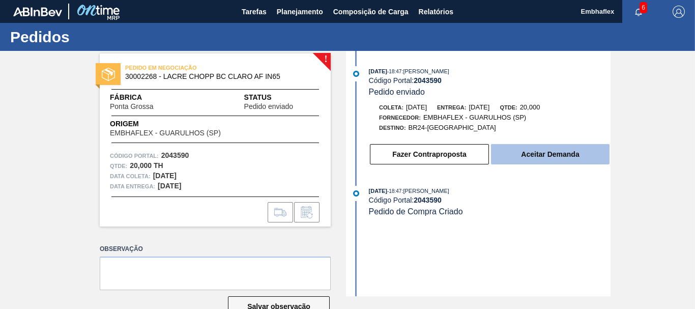
click at [552, 150] on button "Aceitar Demanda" at bounding box center [550, 154] width 119 height 20
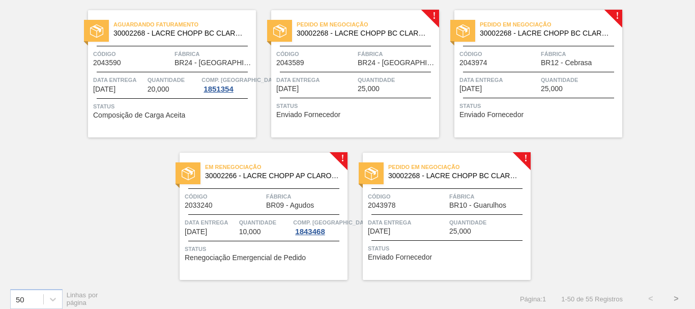
scroll to position [2218, 0]
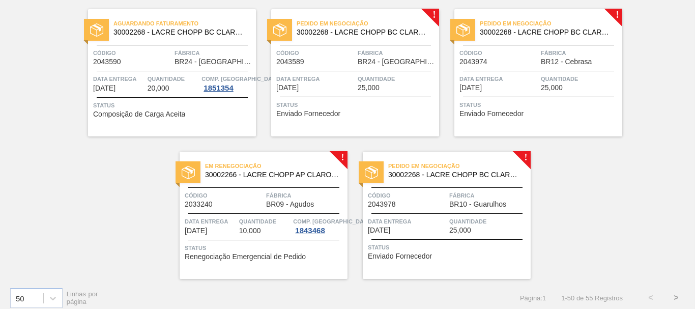
click at [370, 82] on span "Quantidade" at bounding box center [397, 79] width 79 height 10
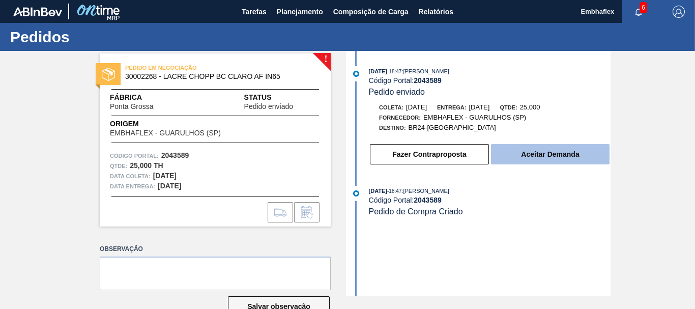
click at [515, 153] on button "Aceitar Demanda" at bounding box center [550, 154] width 119 height 20
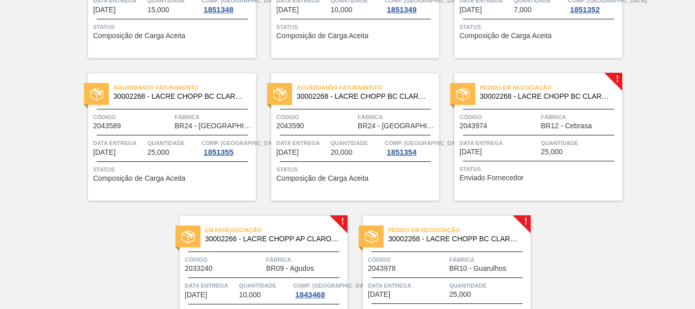
scroll to position [2157, 0]
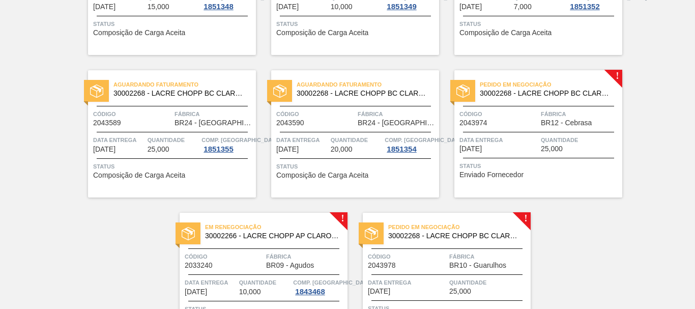
click at [575, 141] on span "Quantidade" at bounding box center [580, 140] width 79 height 10
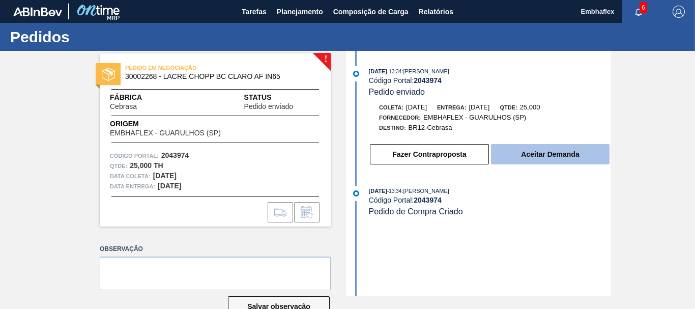
click at [554, 159] on button "Aceitar Demanda" at bounding box center [550, 154] width 119 height 20
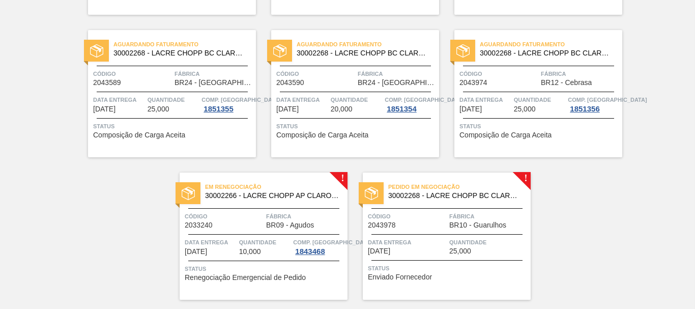
scroll to position [2226, 0]
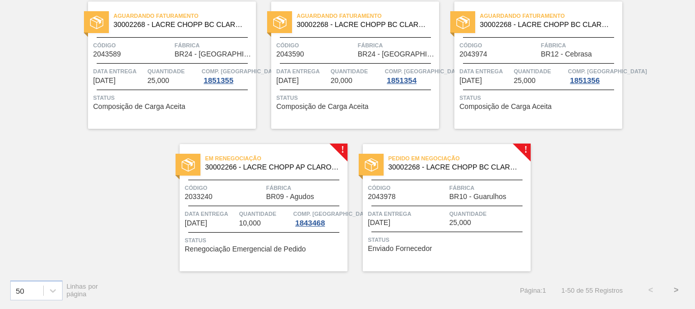
click at [230, 190] on span "Código" at bounding box center [224, 188] width 79 height 10
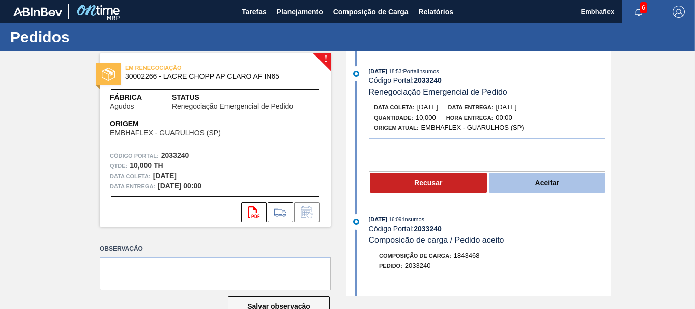
click at [560, 187] on button "Aceitar" at bounding box center [547, 182] width 117 height 20
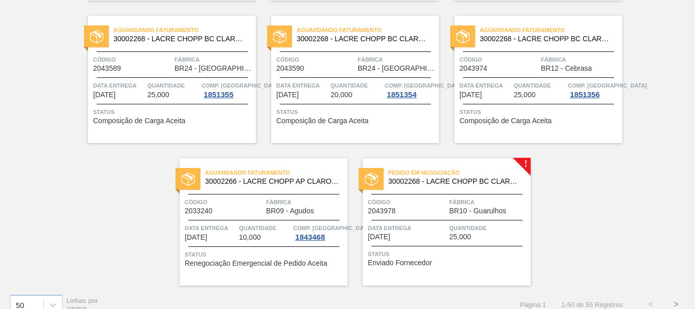
scroll to position [2226, 0]
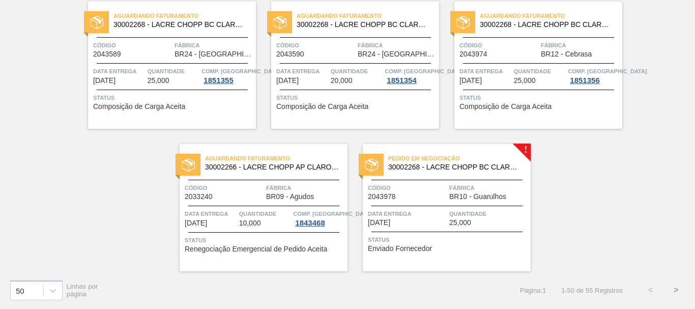
click at [495, 226] on div "Quantidade 25,000" at bounding box center [488, 218] width 79 height 18
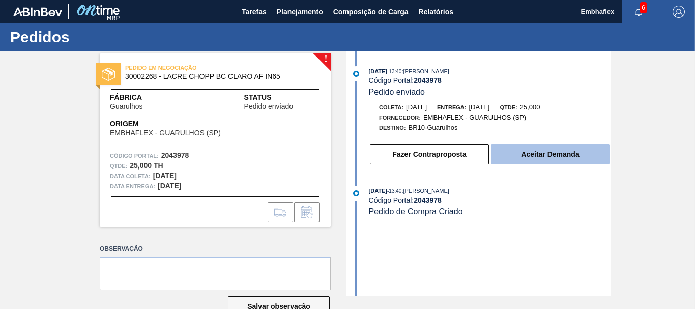
click at [535, 156] on button "Aceitar Demanda" at bounding box center [550, 154] width 119 height 20
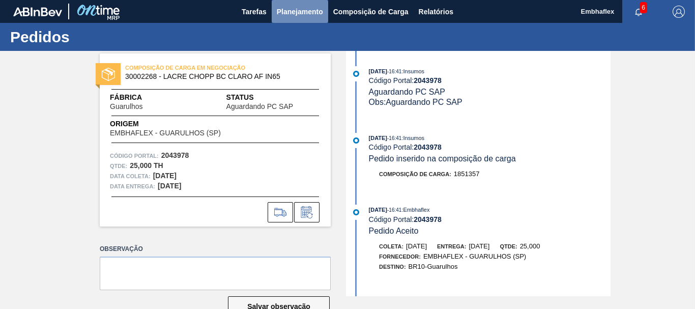
click at [283, 15] on span "Planejamento" at bounding box center [300, 12] width 46 height 12
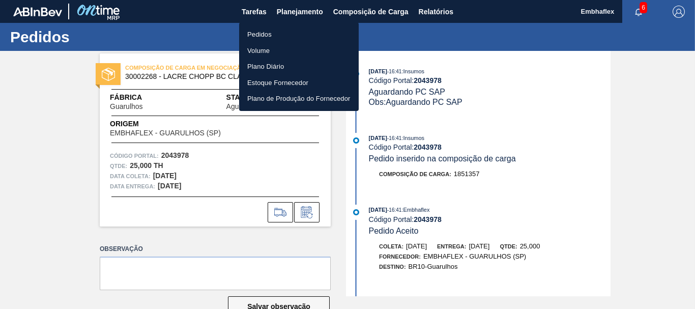
click at [271, 38] on li "Pedidos" at bounding box center [299, 34] width 120 height 16
